Goal: Task Accomplishment & Management: Use online tool/utility

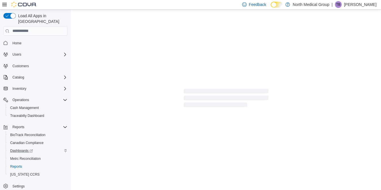
click at [40, 148] on div "Dashboards" at bounding box center [37, 151] width 59 height 7
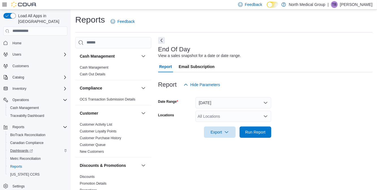
scroll to position [5, 0]
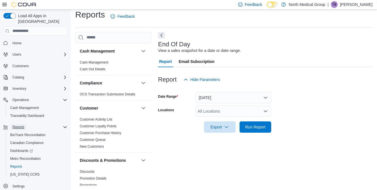
click at [19, 125] on span "Reports" at bounding box center [18, 127] width 12 height 5
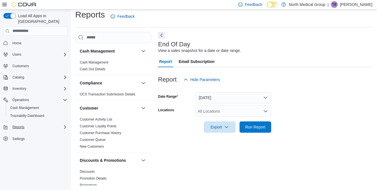
click at [64, 126] on icon "Complex example" at bounding box center [65, 127] width 2 height 3
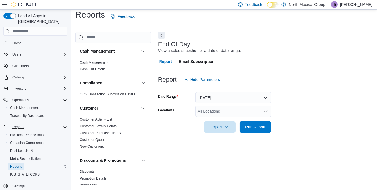
click at [18, 165] on span "Reports" at bounding box center [16, 167] width 12 height 5
click at [20, 39] on button "Home" at bounding box center [35, 43] width 68 height 8
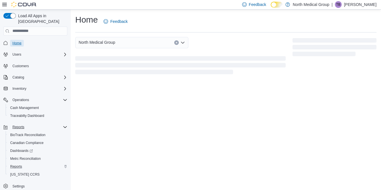
click at [20, 41] on span "Home" at bounding box center [16, 43] width 9 height 5
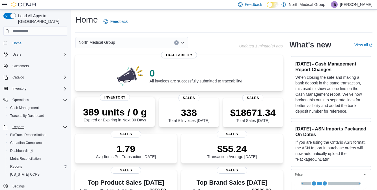
click at [111, 111] on p "389 units / 0 g" at bounding box center [115, 112] width 64 height 11
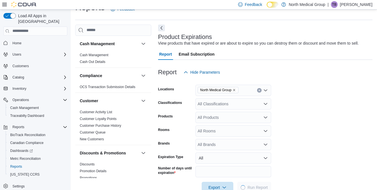
scroll to position [13, 0]
click at [266, 88] on icon "Open list of options" at bounding box center [265, 90] width 5 height 5
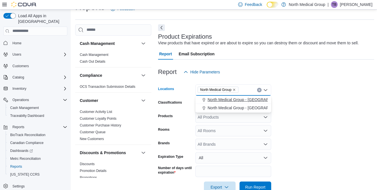
click at [260, 100] on span "North Medical Group - [GEOGRAPHIC_DATA]" at bounding box center [248, 100] width 81 height 6
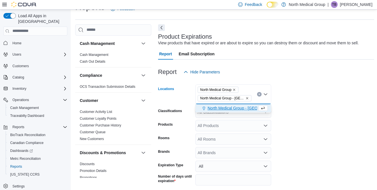
click at [317, 116] on form "Locations North Medical Group North Medical Group - [GEOGRAPHIC_DATA] Combo box…" at bounding box center [266, 140] width 216 height 124
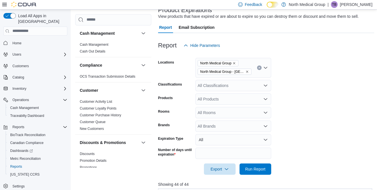
scroll to position [42, 0]
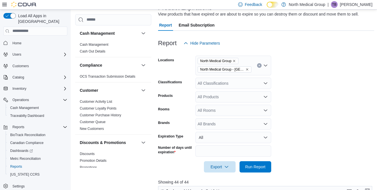
click at [236, 61] on icon "Remove North Medical Group from selection in this group" at bounding box center [233, 60] width 3 height 3
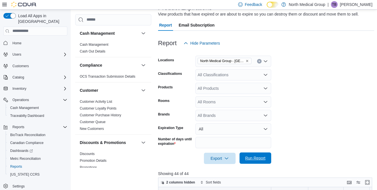
click at [262, 162] on span "Run Report" at bounding box center [255, 158] width 25 height 11
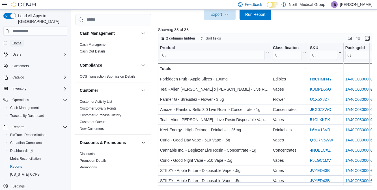
click at [19, 41] on span "Home" at bounding box center [16, 43] width 9 height 5
